Goal: Task Accomplishment & Management: Use online tool/utility

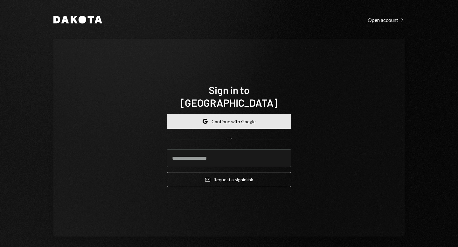
click at [249, 114] on button "Google Continue with Google" at bounding box center [229, 121] width 125 height 15
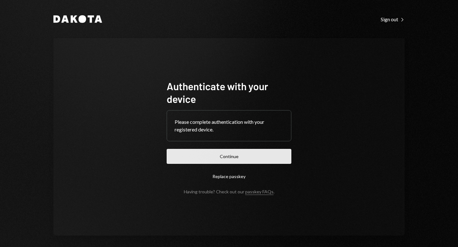
click at [237, 154] on button "Continue" at bounding box center [229, 156] width 125 height 15
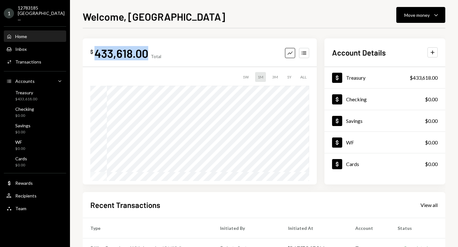
drag, startPoint x: 95, startPoint y: 51, endPoint x: 146, endPoint y: 51, distance: 50.5
click at [146, 51] on div "433,618.00" at bounding box center [121, 53] width 54 height 14
copy div "433,618.00"
